Goal: Information Seeking & Learning: Learn about a topic

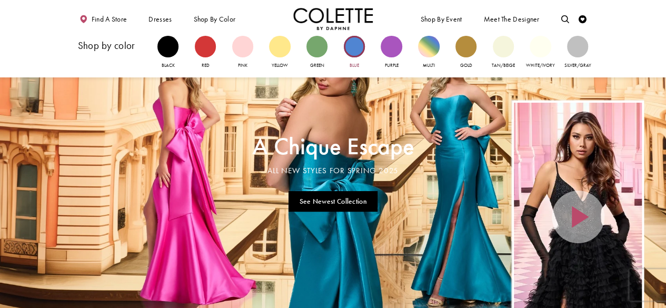
click at [359, 53] on div "Primary block" at bounding box center [354, 46] width 21 height 21
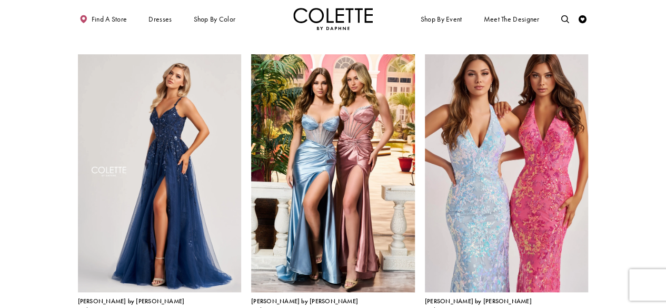
scroll to position [357, 0]
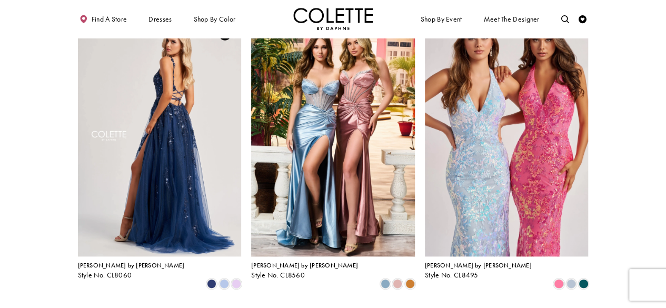
click at [162, 161] on img "Visit Colette by Daphne Style No. CL8060 Page" at bounding box center [160, 137] width 164 height 238
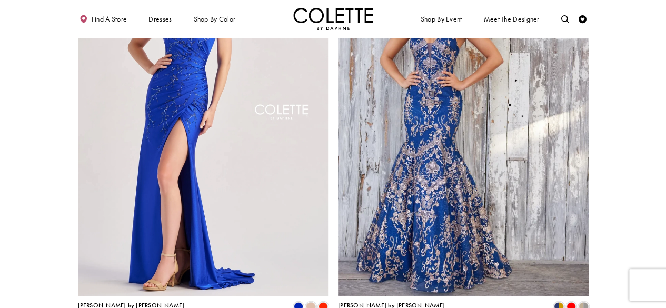
scroll to position [1354, 0]
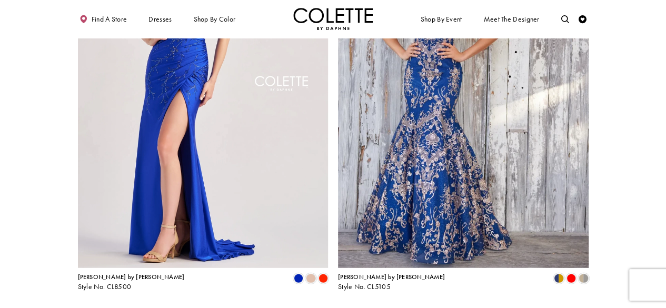
click at [381, 307] on span "Next" at bounding box center [378, 311] width 13 height 8
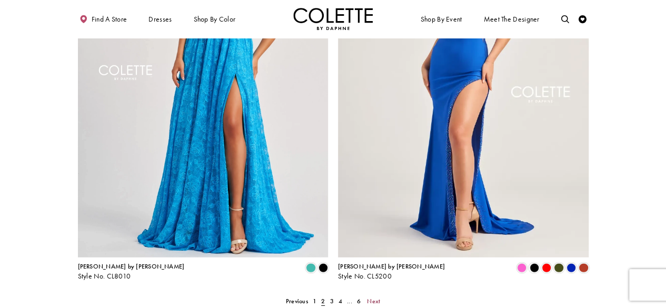
scroll to position [1436, 0]
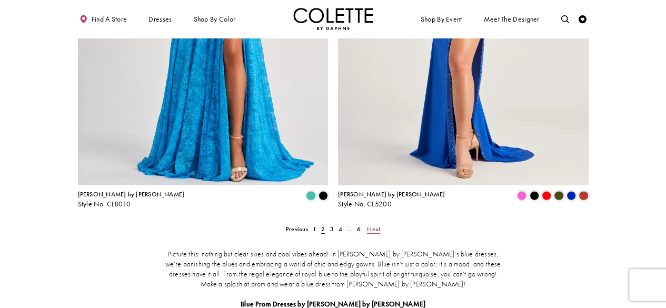
click at [376, 225] on span "Next" at bounding box center [373, 229] width 13 height 8
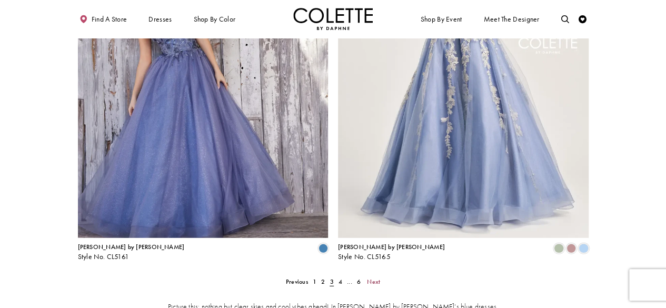
scroll to position [1389, 0]
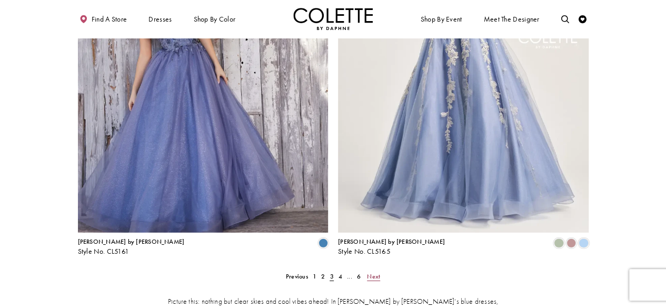
click at [379, 272] on span "Next" at bounding box center [373, 276] width 13 height 8
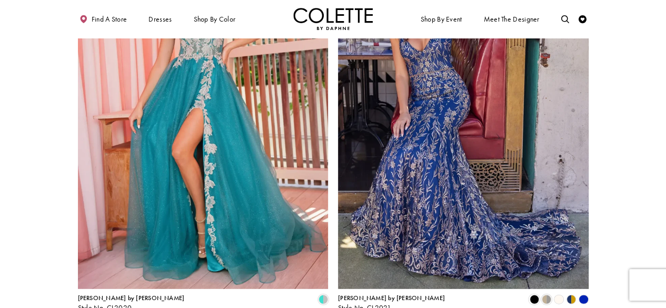
scroll to position [1338, 0]
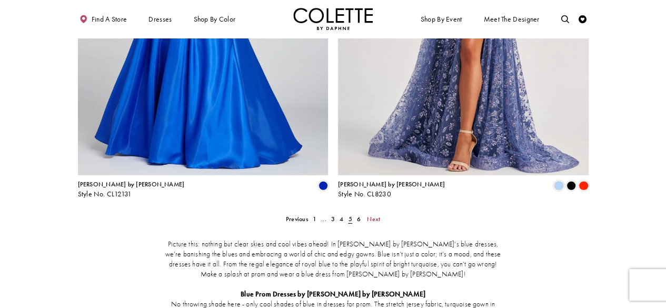
scroll to position [1500, 0]
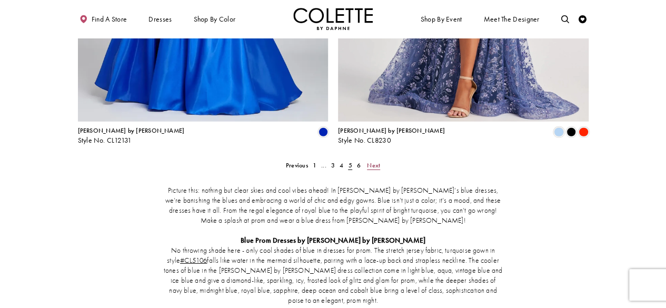
click at [378, 161] on span "Next" at bounding box center [373, 165] width 13 height 8
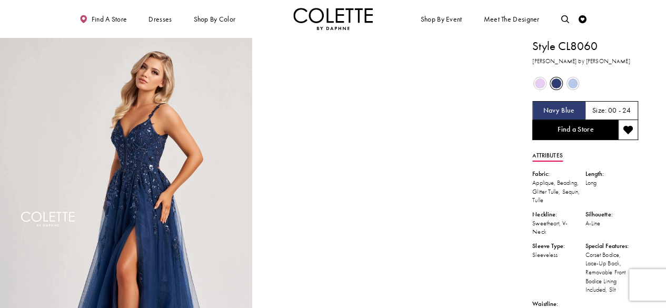
click at [573, 81] on span "Product color controls state depends on size chosen" at bounding box center [573, 83] width 10 height 10
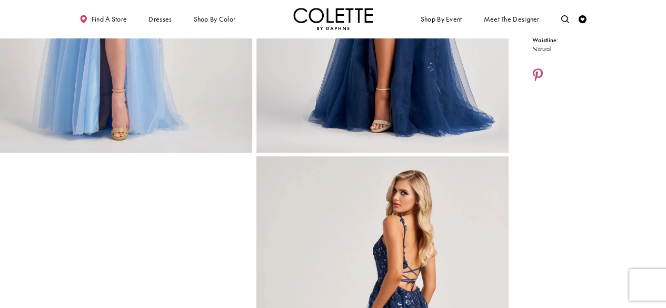
scroll to position [99, 0]
